Goal: Task Accomplishment & Management: Manage account settings

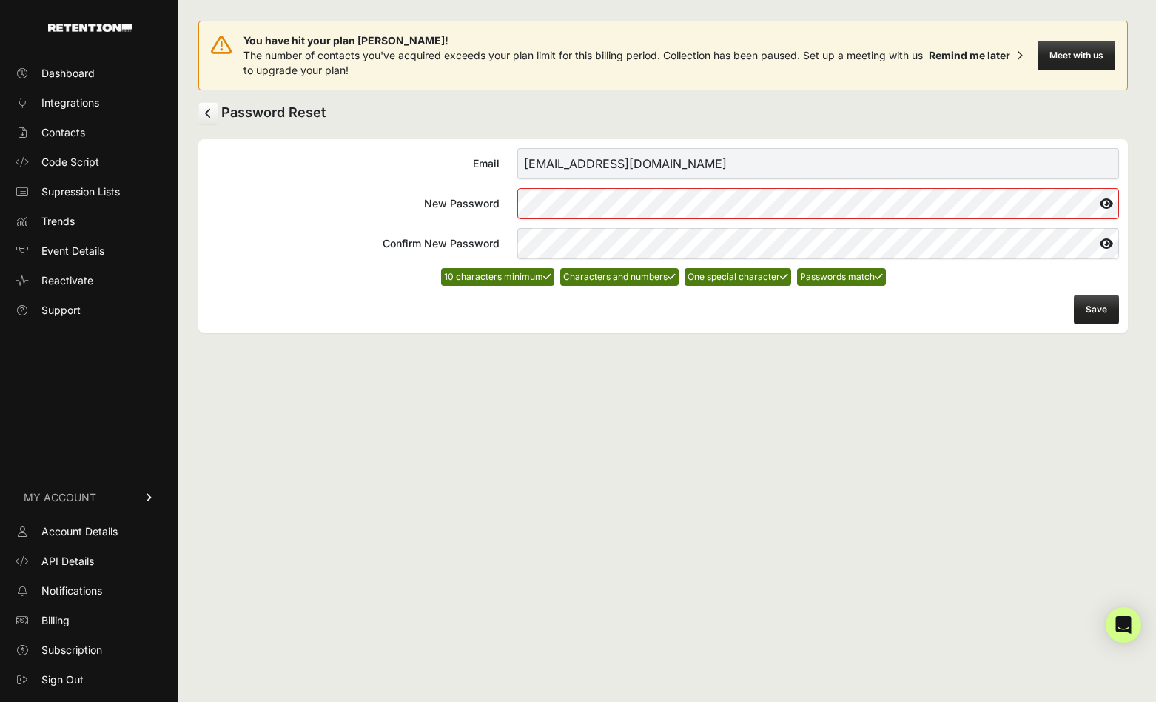
click at [1088, 317] on button "Save" at bounding box center [1096, 310] width 45 height 30
